Goal: Book appointment/travel/reservation

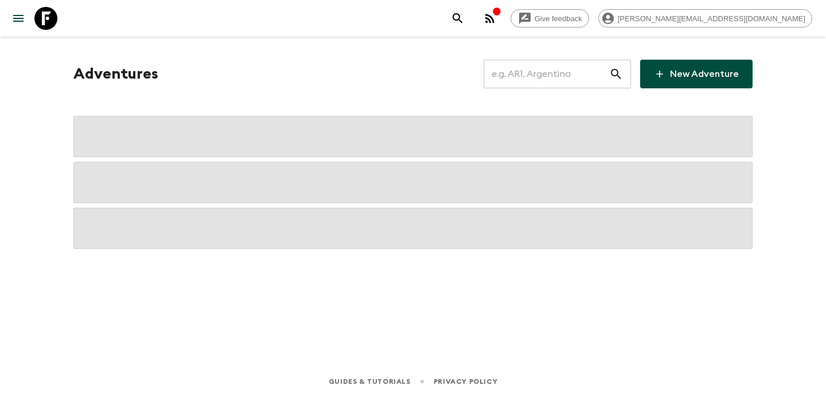
click at [540, 75] on input "text" at bounding box center [546, 74] width 126 height 32
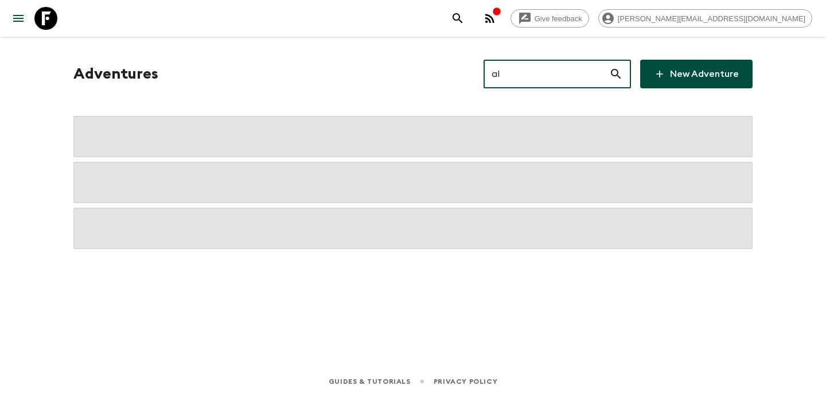
type input "al2"
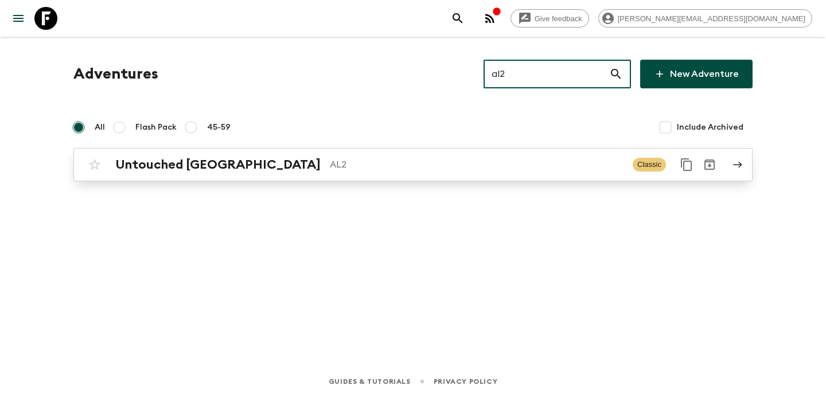
click at [399, 170] on p "AL2" at bounding box center [477, 165] width 294 height 14
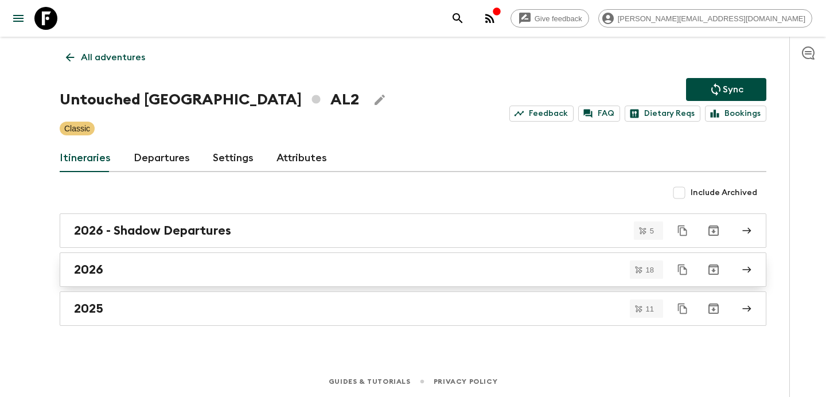
click at [382, 260] on link "2026" at bounding box center [413, 269] width 706 height 34
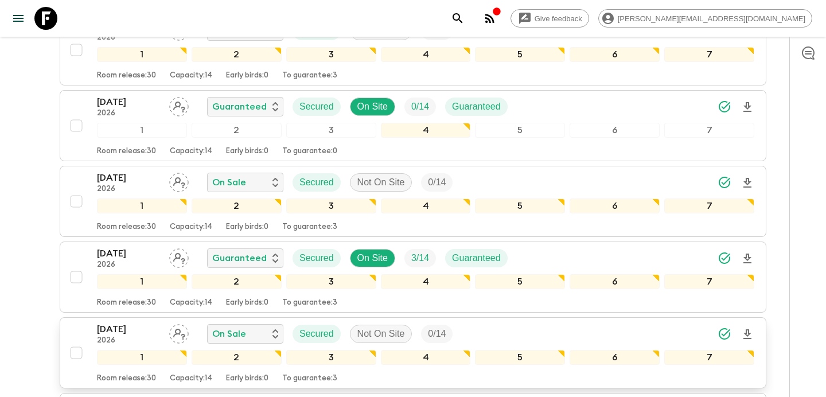
scroll to position [1042, 0]
